Goal: Use online tool/utility: Utilize a website feature to perform a specific function

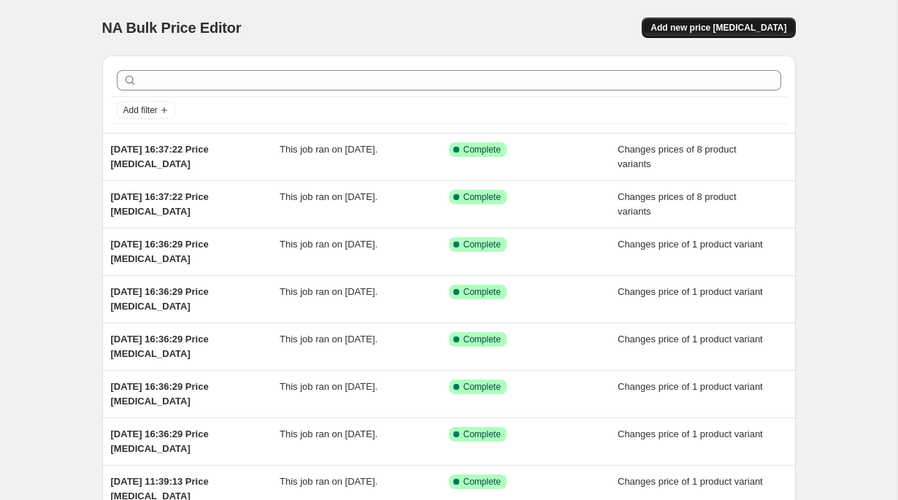
click at [721, 23] on span "Add new price [MEDICAL_DATA]" at bounding box center [719, 28] width 136 height 12
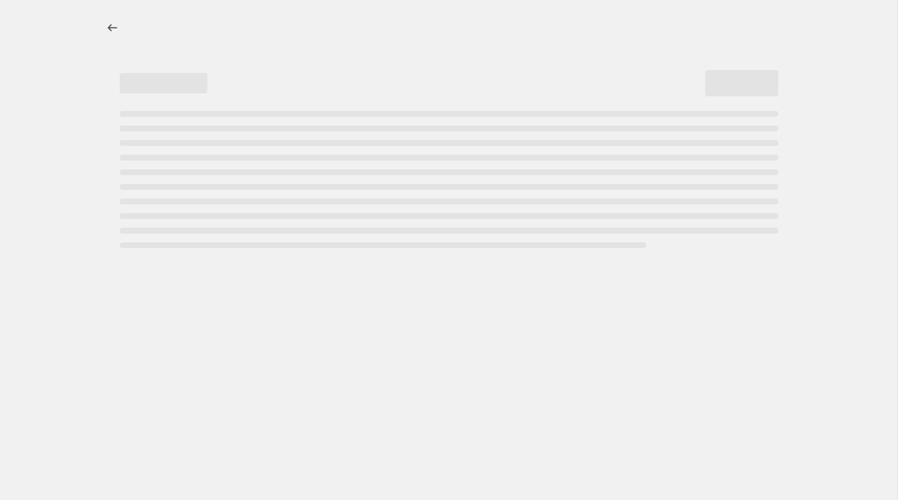
select select "percentage"
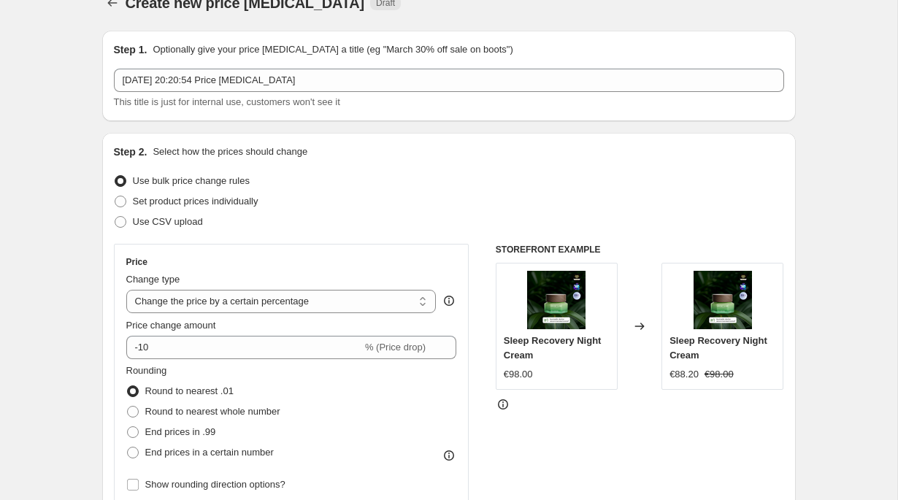
scroll to position [26, 0]
click at [243, 202] on span "Set product prices individually" at bounding box center [196, 200] width 126 height 11
click at [115, 196] on input "Set product prices individually" at bounding box center [115, 195] width 1 height 1
radio input "true"
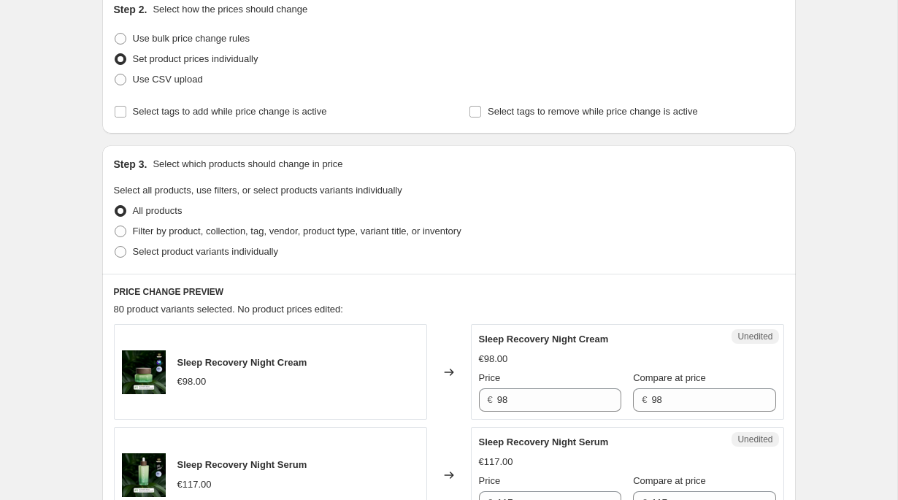
scroll to position [171, 0]
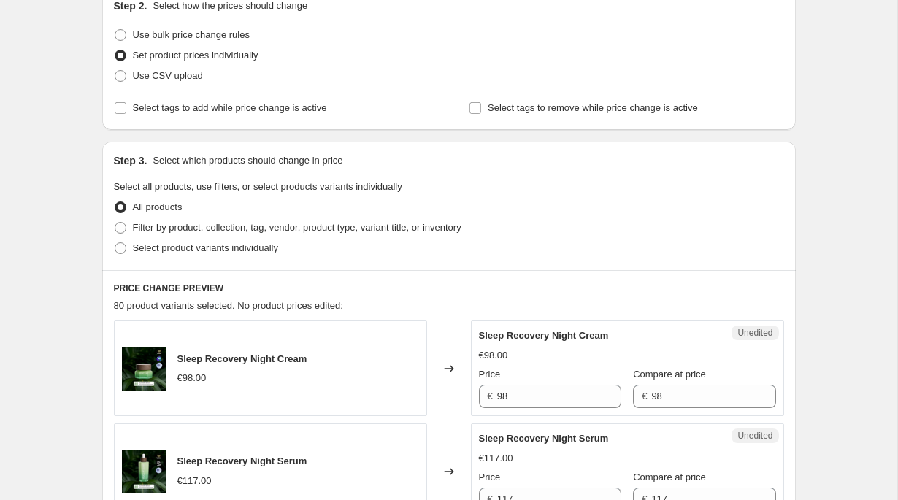
click at [303, 185] on span "Select all products, use filters, or select products variants individually" at bounding box center [258, 186] width 288 height 11
click at [385, 185] on span "Select all products, use filters, or select products variants individually" at bounding box center [258, 186] width 288 height 11
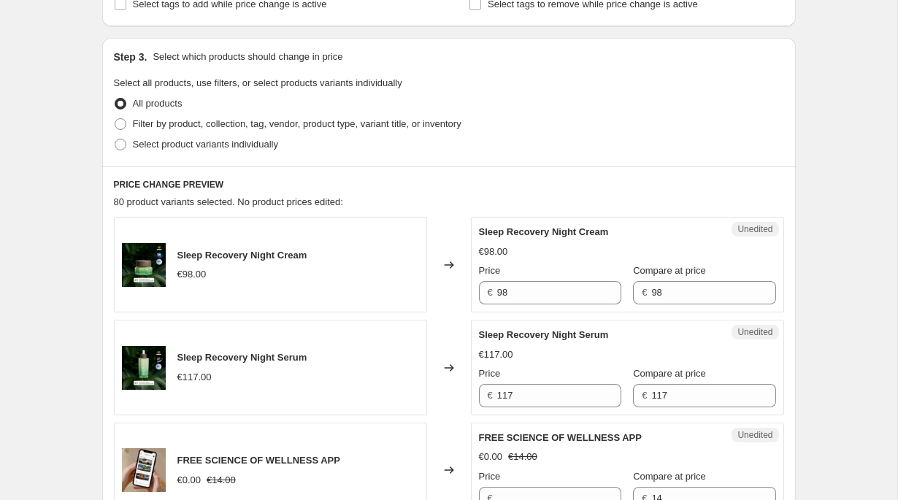
scroll to position [248, 0]
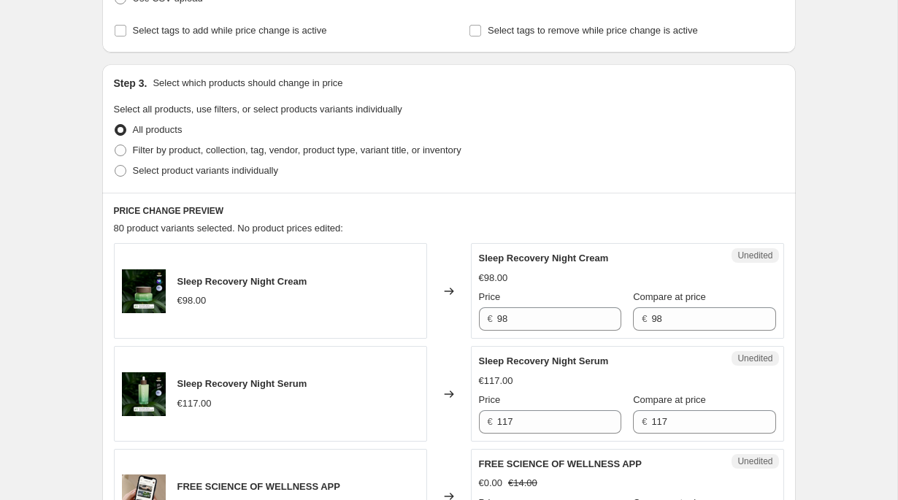
click at [264, 226] on span "80 product variants selected. No product prices edited:" at bounding box center [228, 228] width 229 height 11
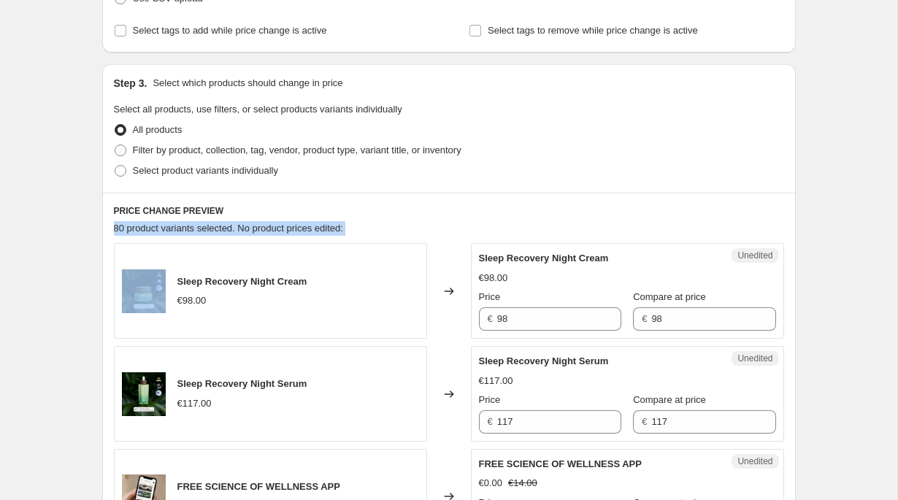
click at [264, 226] on span "80 product variants selected. No product prices edited:" at bounding box center [228, 228] width 229 height 11
click at [296, 226] on span "80 product variants selected. No product prices edited:" at bounding box center [228, 228] width 229 height 11
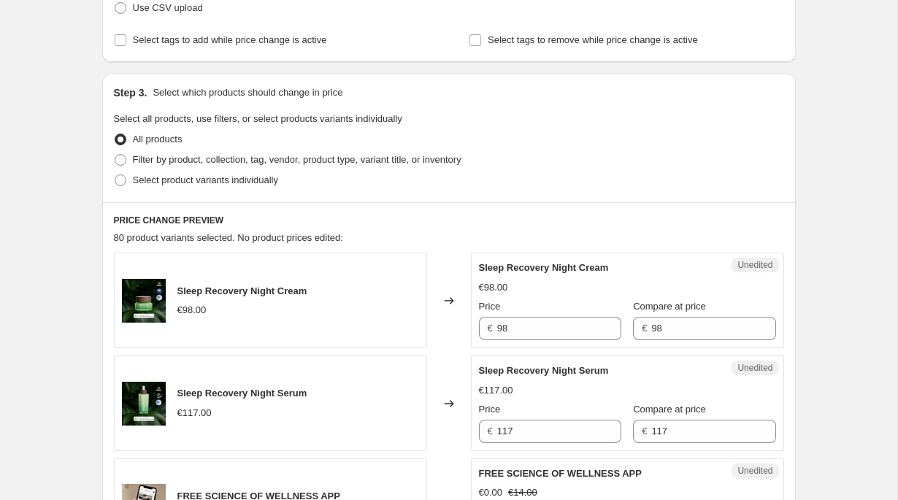
scroll to position [237, 0]
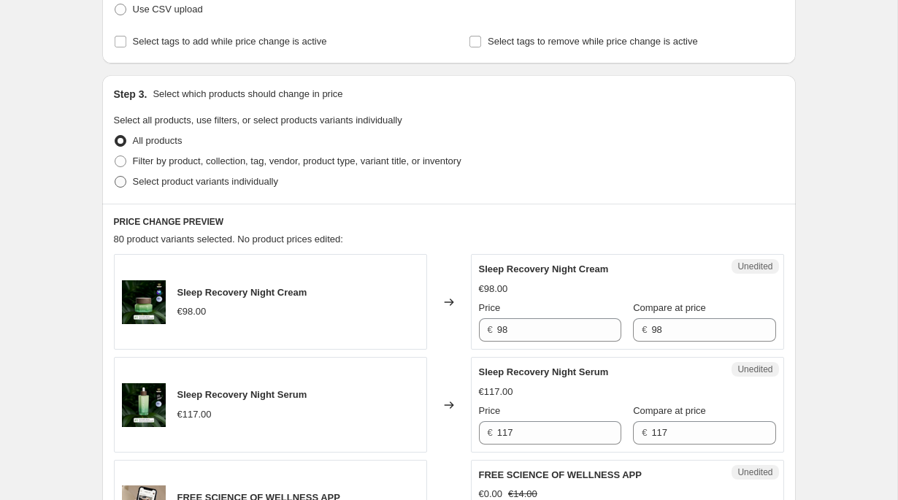
click at [263, 183] on span "Select product variants individually" at bounding box center [205, 181] width 145 height 11
click at [115, 177] on input "Select product variants individually" at bounding box center [115, 176] width 1 height 1
radio input "true"
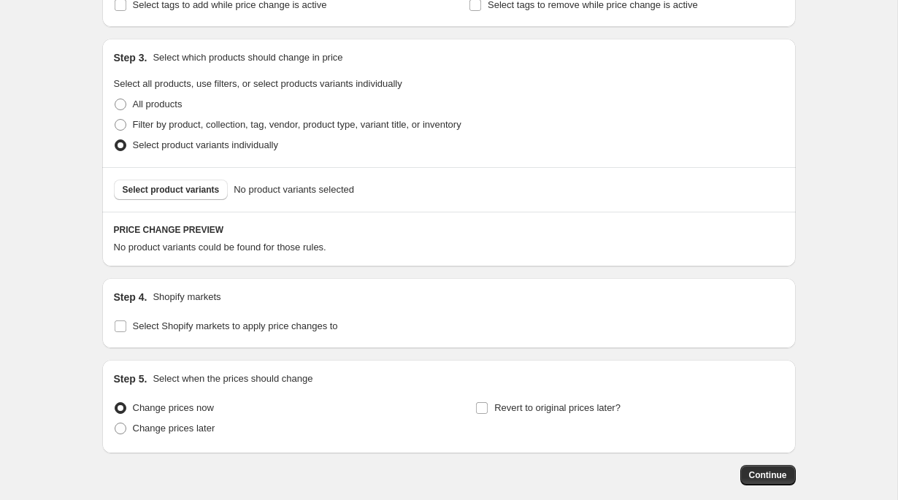
scroll to position [272, 0]
click at [205, 191] on span "Select product variants" at bounding box center [171, 191] width 97 height 12
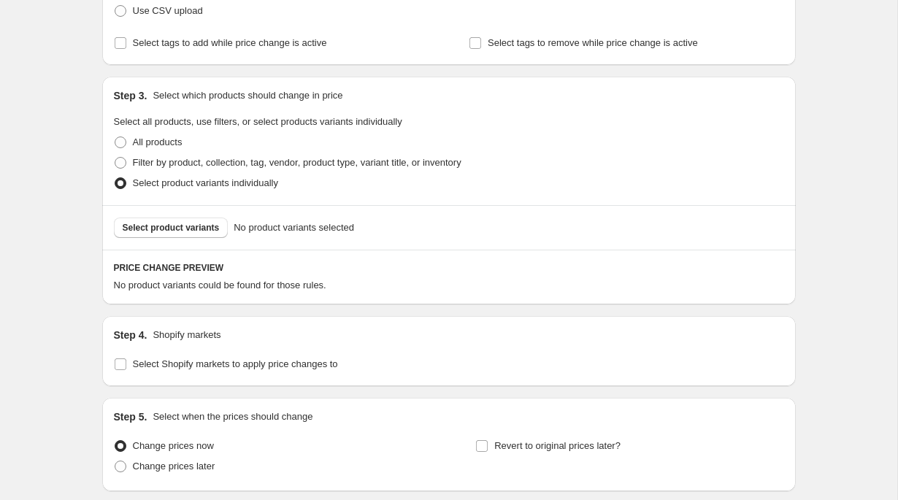
scroll to position [232, 0]
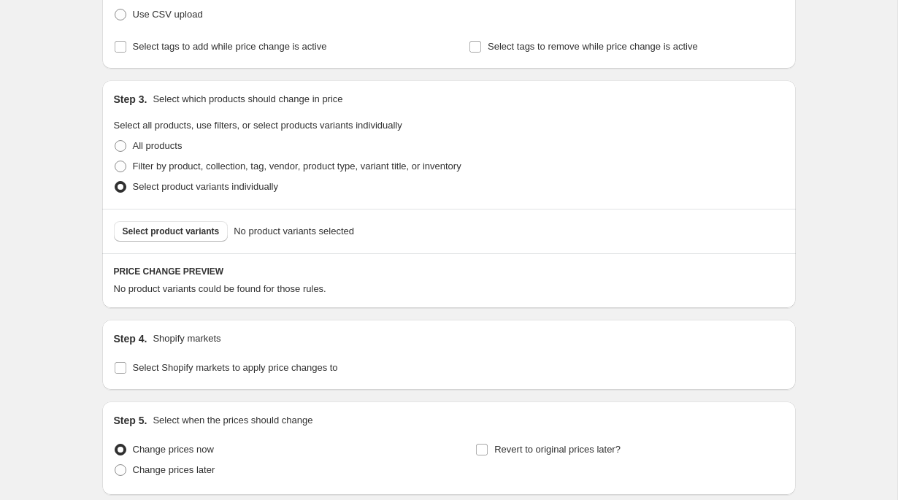
click at [71, 201] on div "Create new price [MEDICAL_DATA]. This page is ready Create new price [MEDICAL_D…" at bounding box center [448, 192] width 897 height 849
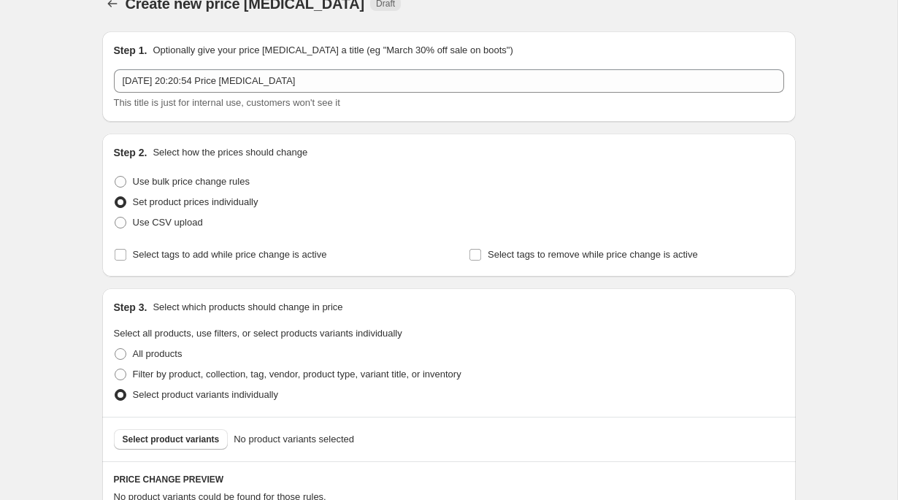
scroll to position [0, 0]
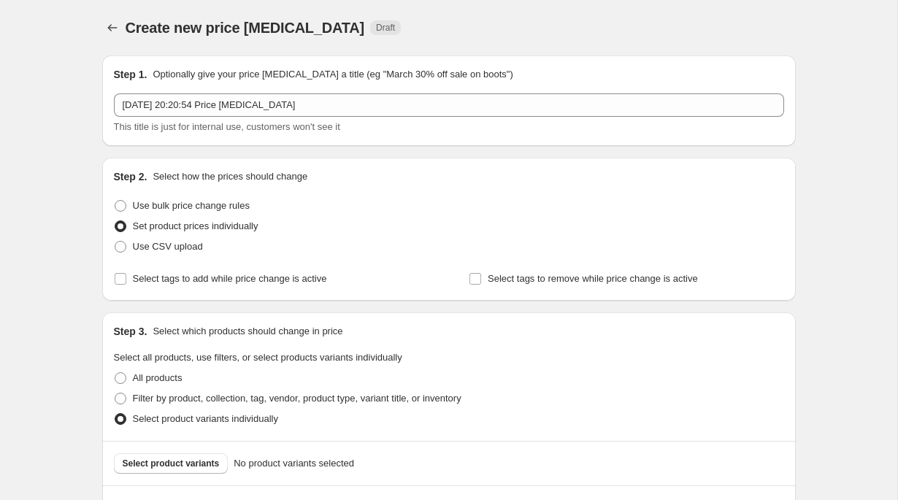
click at [71, 200] on div "Create new price [MEDICAL_DATA]. This page is ready Create new price [MEDICAL_D…" at bounding box center [448, 424] width 897 height 849
click at [121, 28] on button "Price change jobs" at bounding box center [112, 28] width 20 height 20
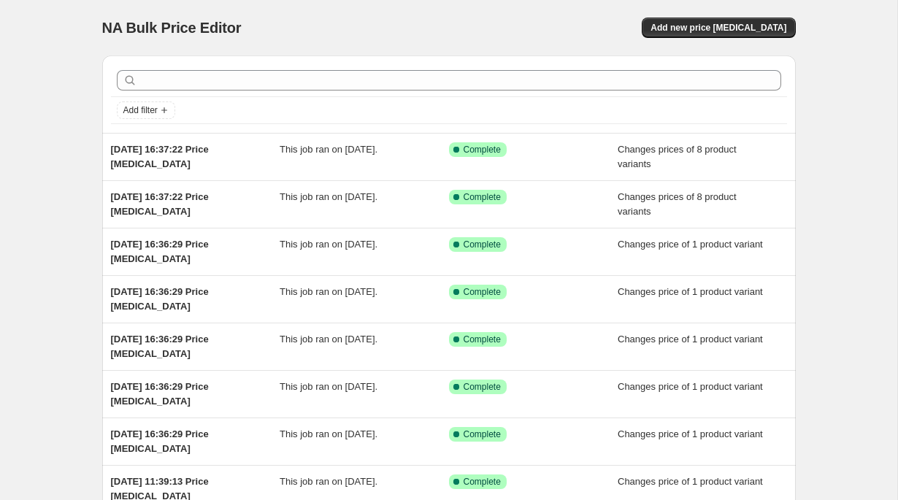
click at [490, 10] on div "NA Bulk Price Editor. This page is ready NA Bulk Price Editor Add new price [ME…" at bounding box center [449, 27] width 694 height 55
click at [50, 67] on div "NA Bulk Price Editor. This page is ready NA Bulk Price Editor Add new price [ME…" at bounding box center [448, 376] width 897 height 752
click at [50, 48] on div "NA Bulk Price Editor. This page is ready NA Bulk Price Editor Add new price [ME…" at bounding box center [448, 376] width 897 height 752
